Goal: Browse casually

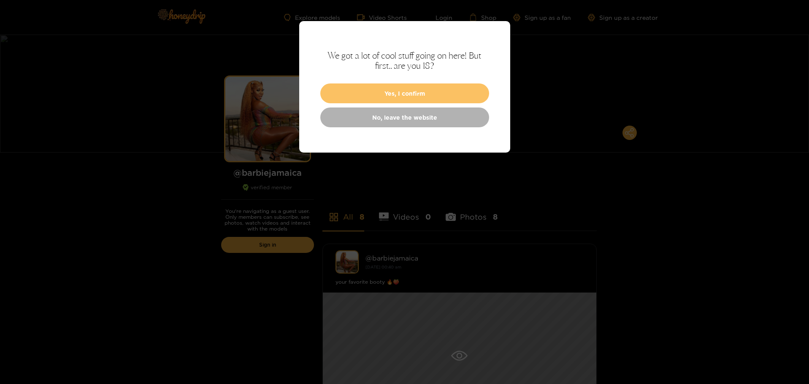
click at [445, 92] on button "Yes, I confirm" at bounding box center [404, 94] width 169 height 20
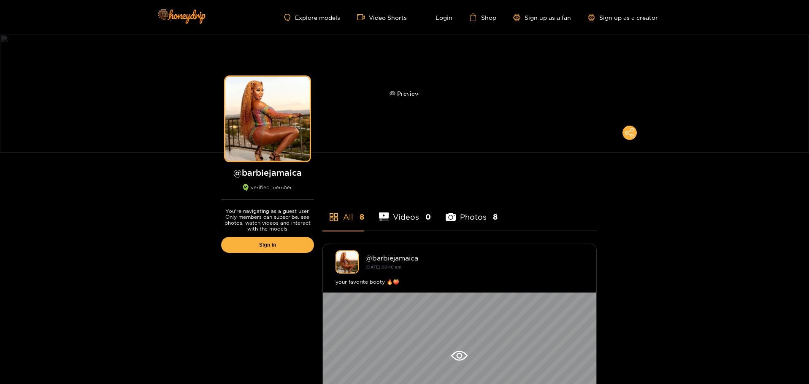
click at [420, 92] on div "Preview" at bounding box center [404, 94] width 809 height 118
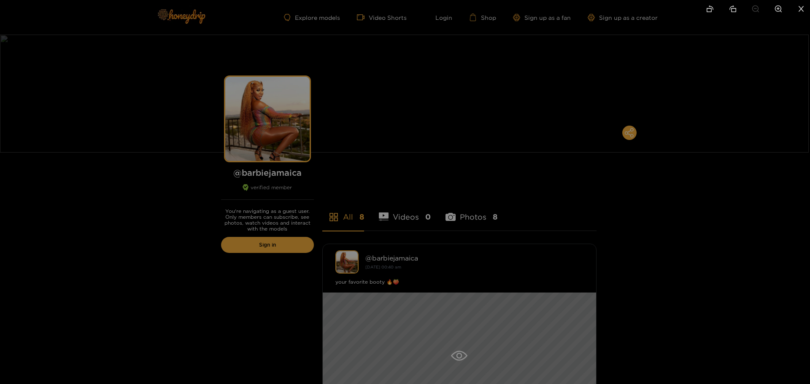
click at [693, 244] on div at bounding box center [405, 192] width 810 height 384
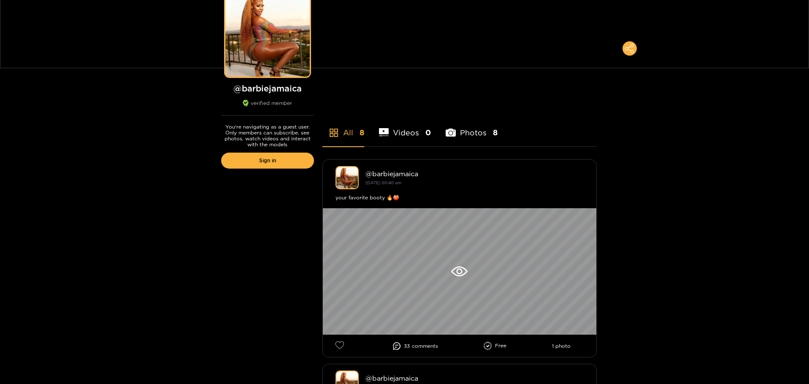
scroll to position [127, 0]
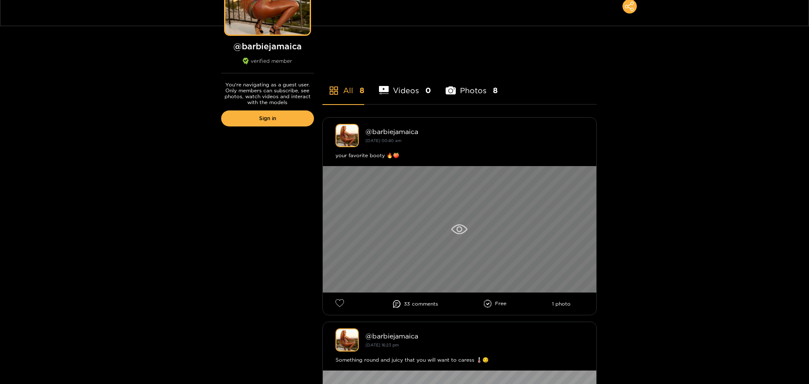
click at [465, 231] on icon at bounding box center [459, 229] width 16 height 10
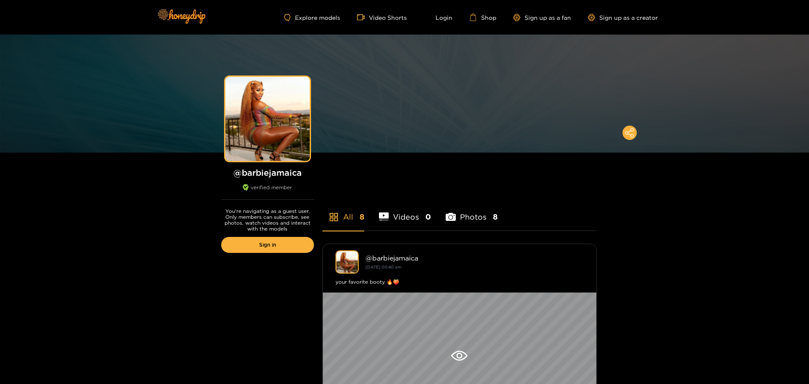
click at [399, 215] on li "Videos 0" at bounding box center [405, 212] width 52 height 38
